Goal: Obtain resource: Obtain resource

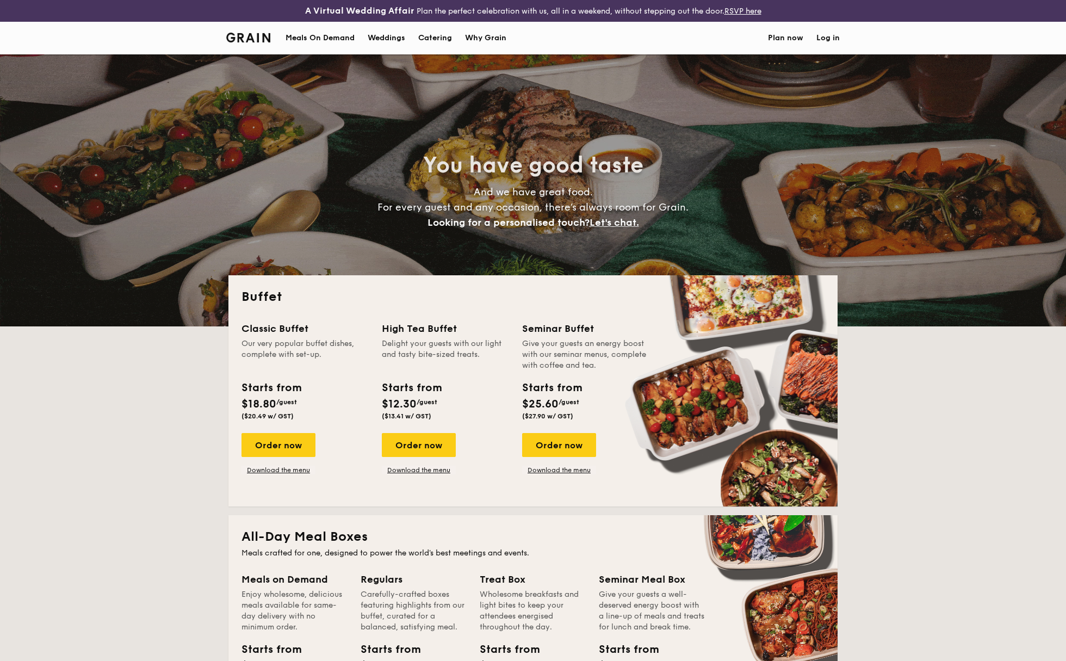
select select
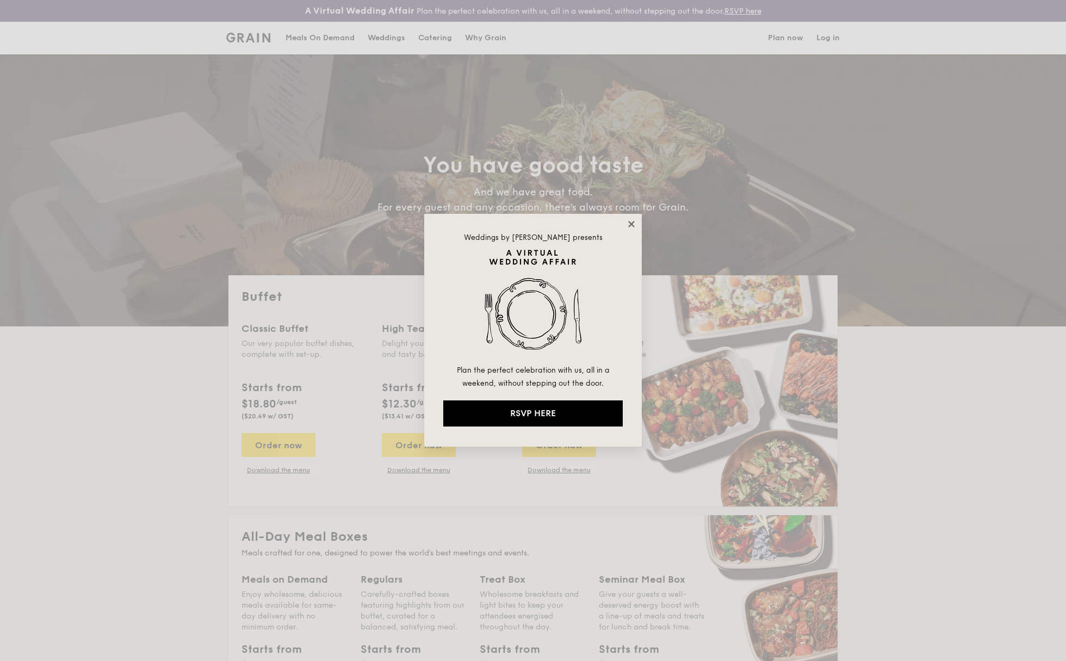
click at [633, 223] on icon at bounding box center [631, 224] width 6 height 6
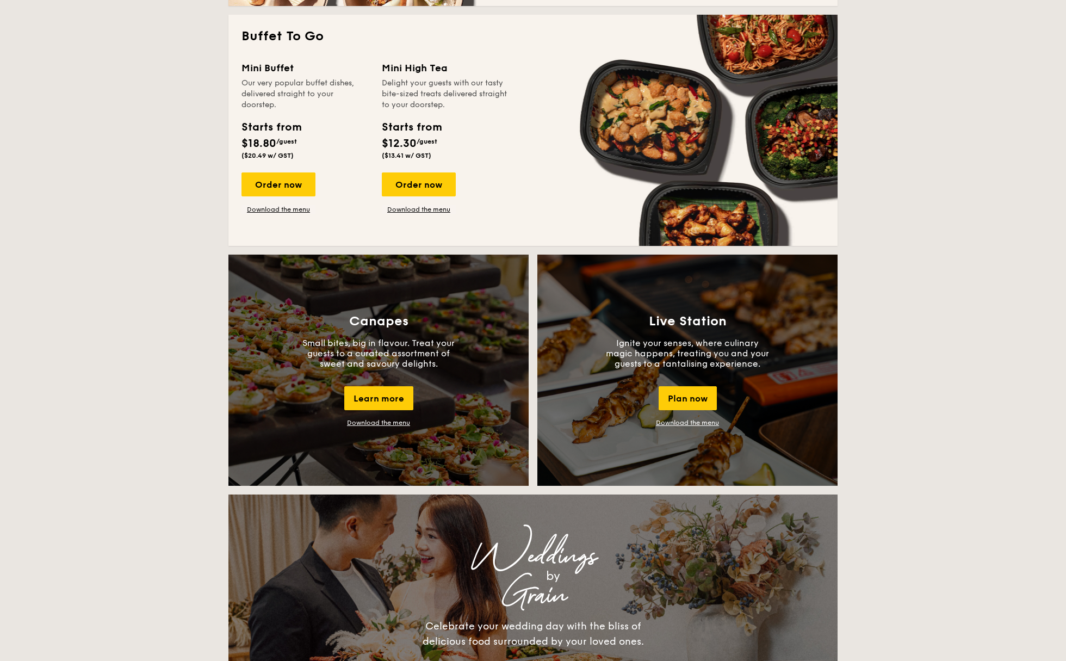
scroll to position [898, 0]
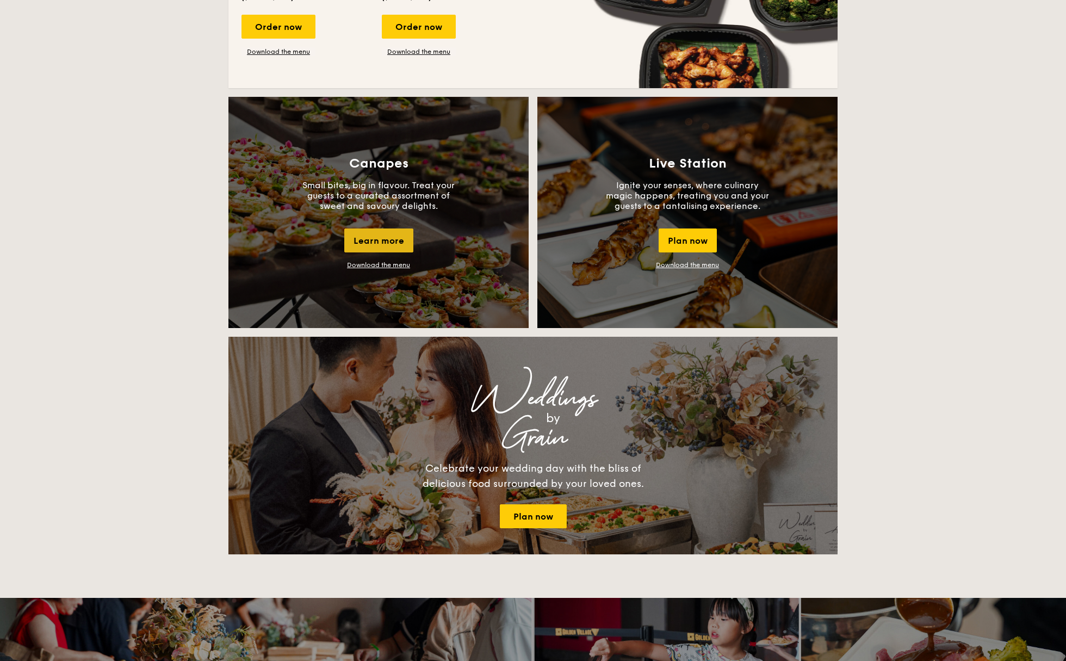
click at [384, 241] on div "Learn more" at bounding box center [378, 241] width 69 height 24
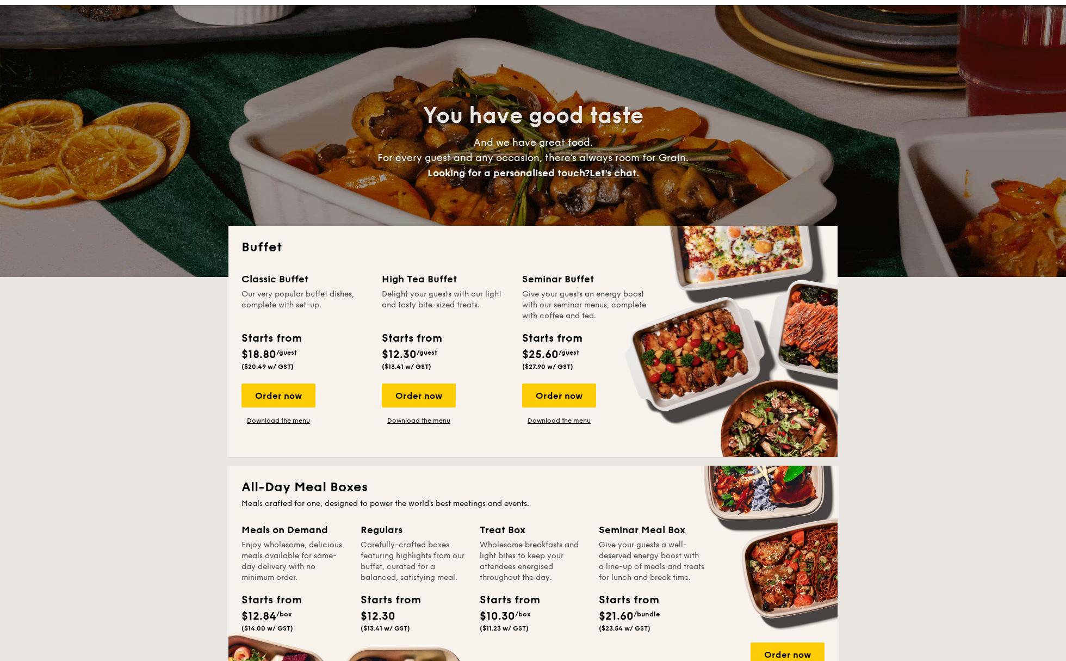
scroll to position [0, 0]
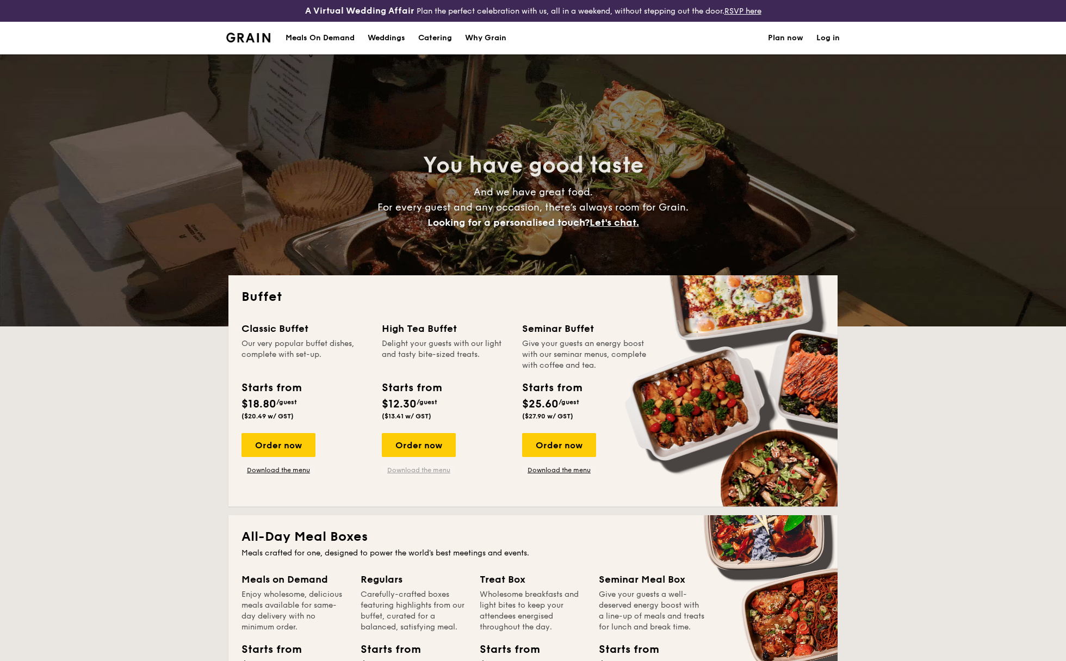
click at [404, 467] on link "Download the menu" at bounding box center [419, 470] width 74 height 9
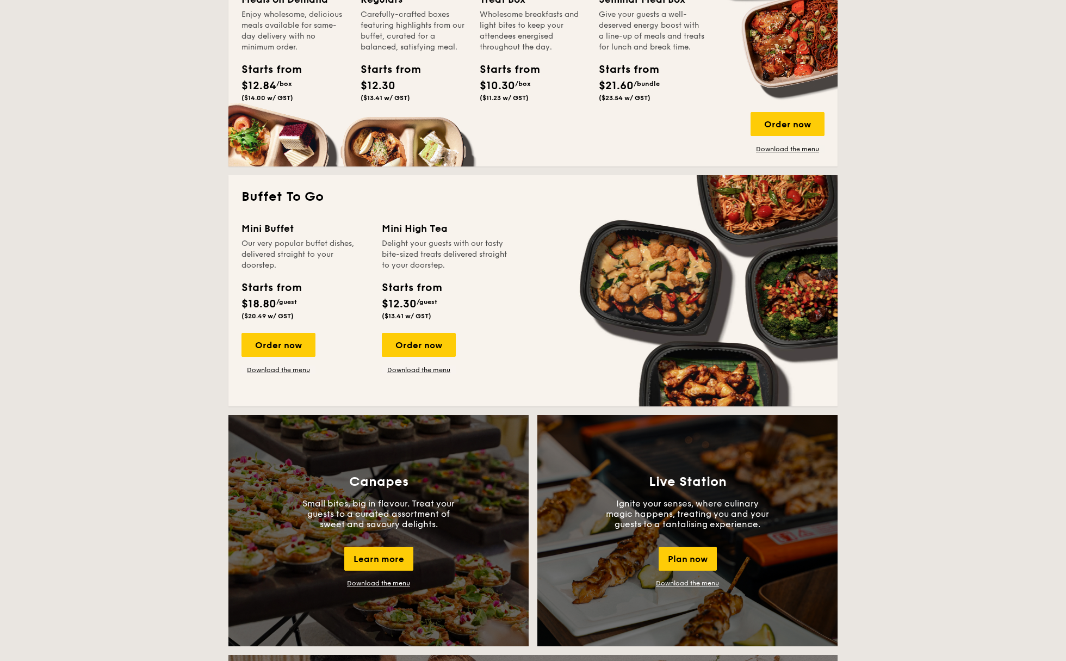
scroll to position [681, 0]
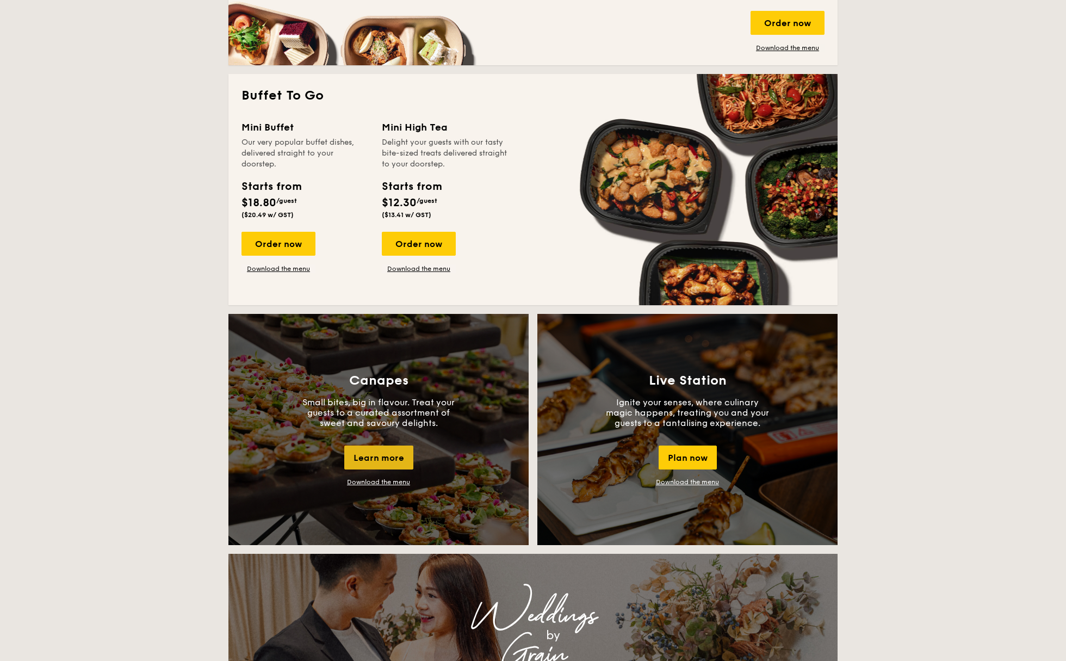
click at [379, 454] on div "Learn more" at bounding box center [378, 458] width 69 height 24
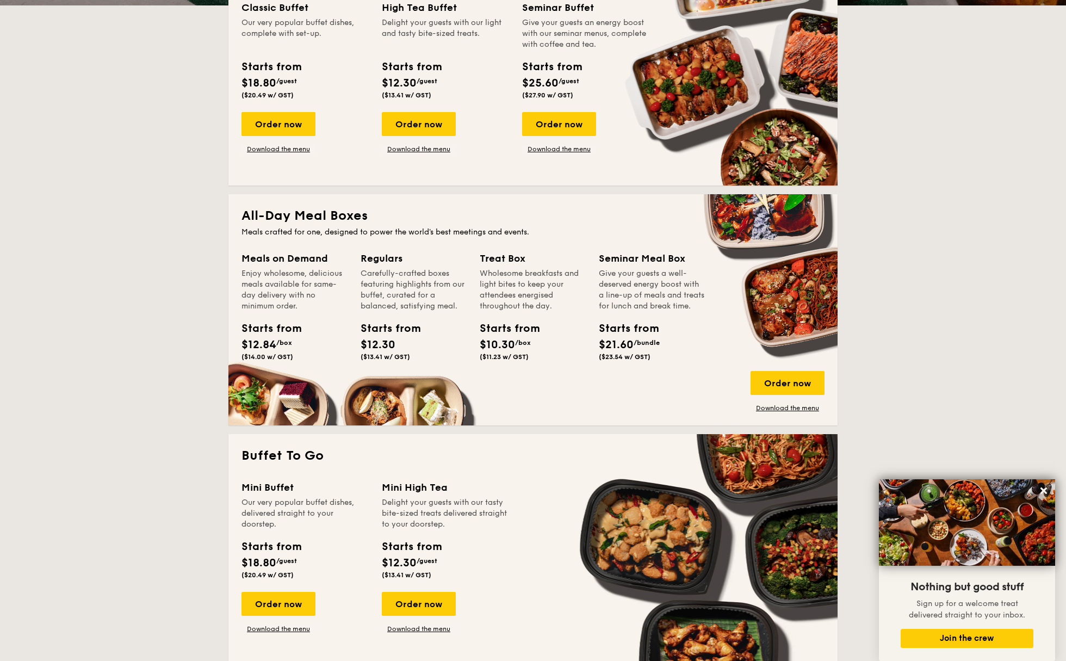
scroll to position [0, 0]
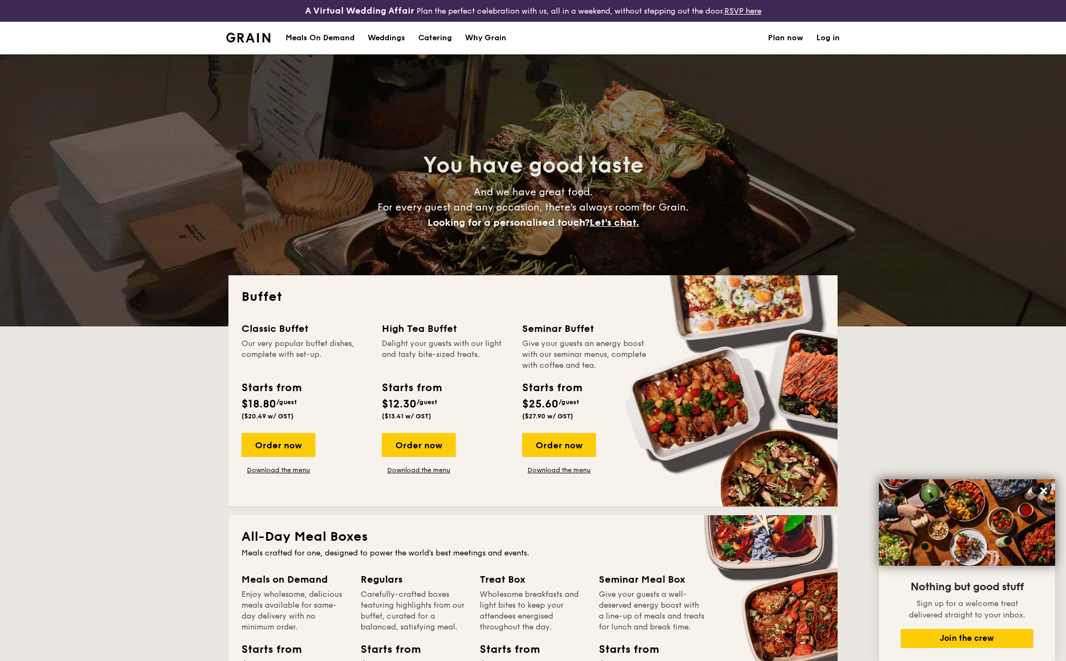
click at [334, 39] on div "Meals On Demand" at bounding box center [320, 38] width 69 height 33
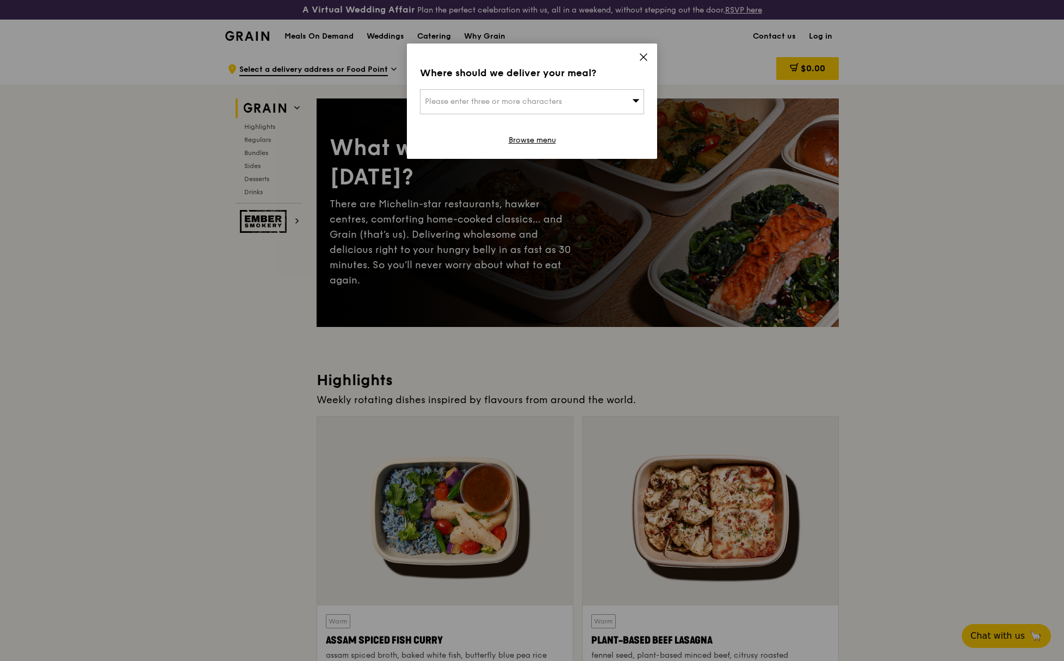
click at [642, 54] on icon at bounding box center [644, 57] width 10 height 10
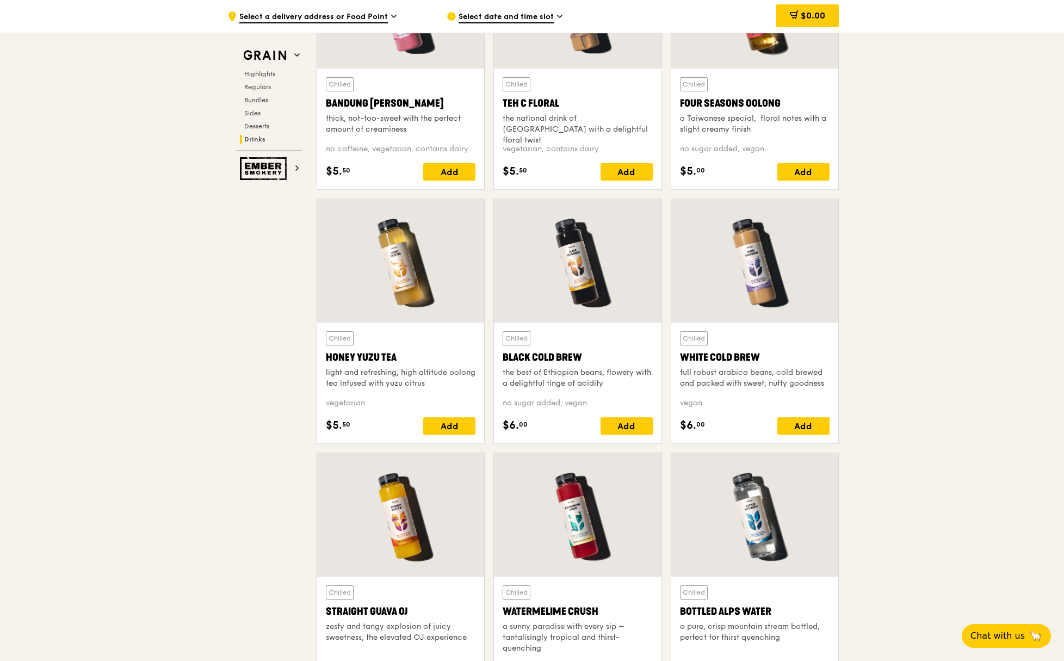
scroll to position [4225, 0]
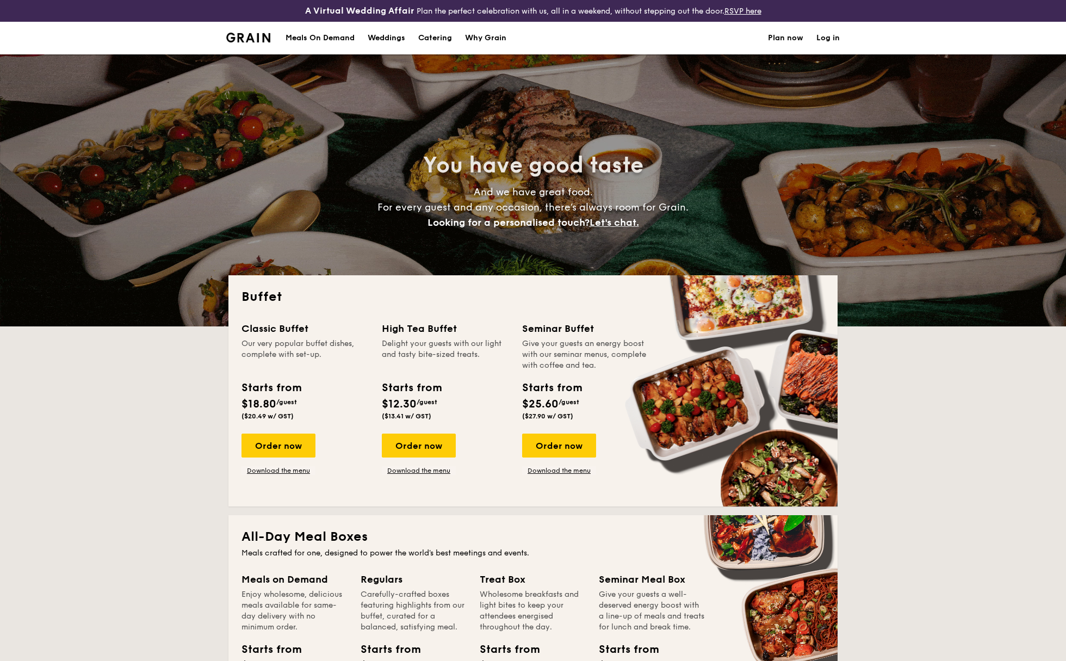
select select
click at [256, 36] on img at bounding box center [248, 38] width 44 height 10
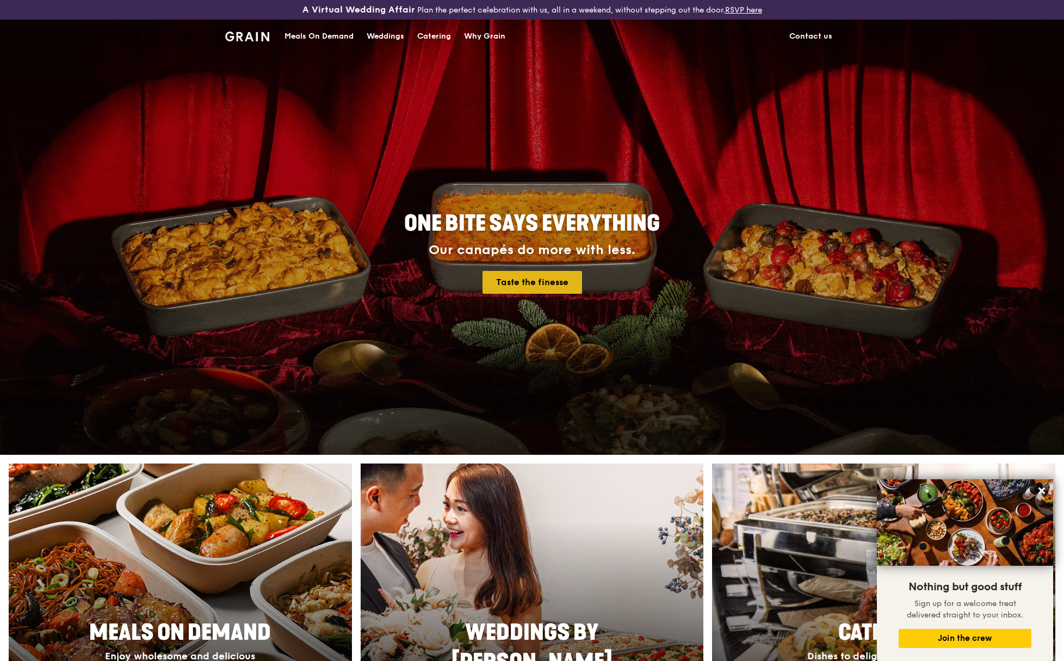
click at [526, 278] on link "Taste the finesse" at bounding box center [533, 282] width 100 height 23
